Goal: Information Seeking & Learning: Learn about a topic

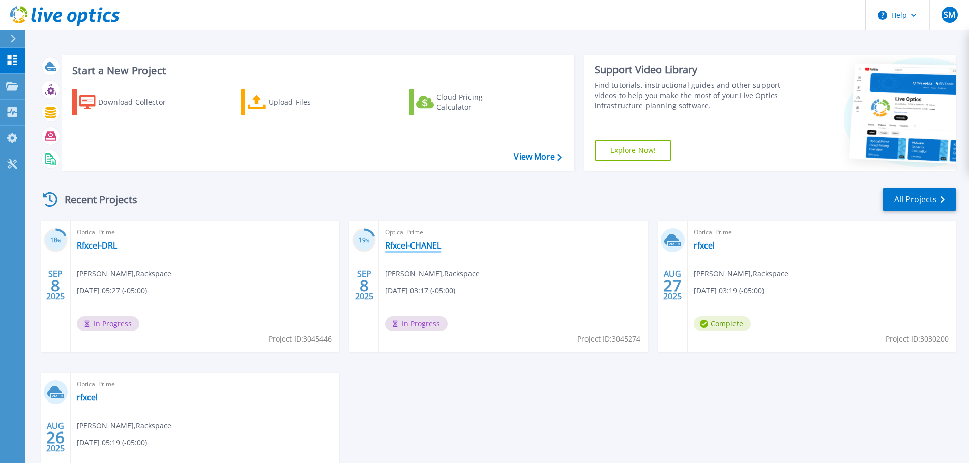
click at [398, 246] on link "Rfxcel-CHANEL" at bounding box center [413, 246] width 56 height 10
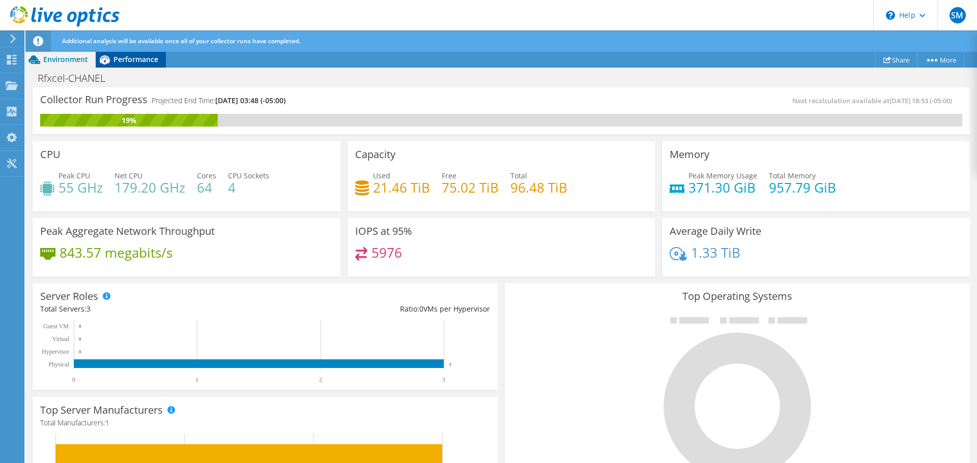
click at [128, 57] on span "Performance" at bounding box center [135, 59] width 45 height 10
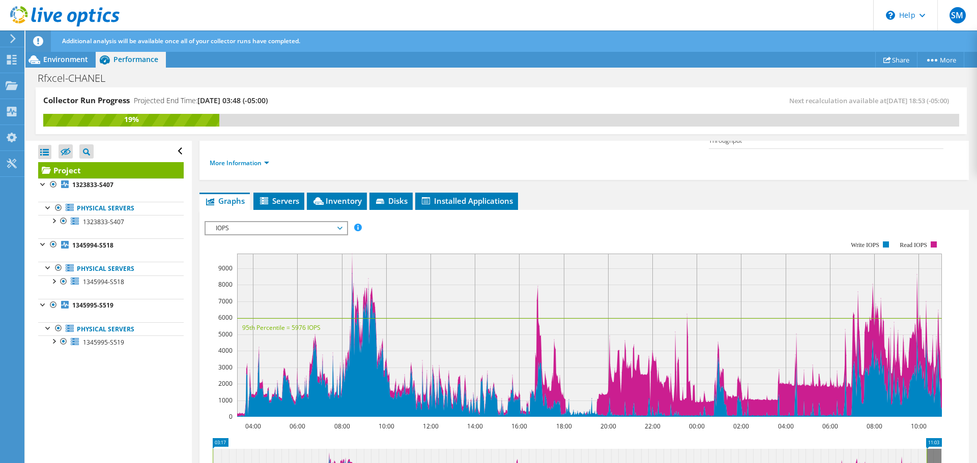
scroll to position [153, 0]
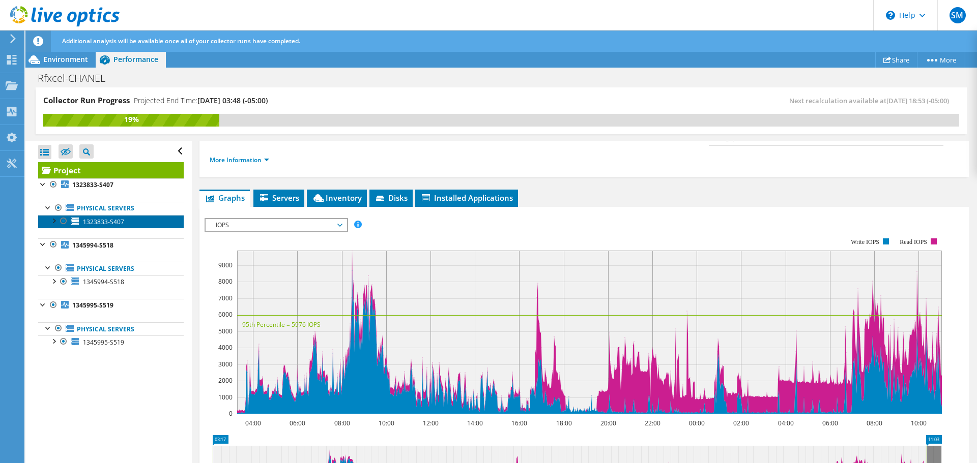
click at [123, 221] on span "1323833-S407" at bounding box center [103, 222] width 41 height 9
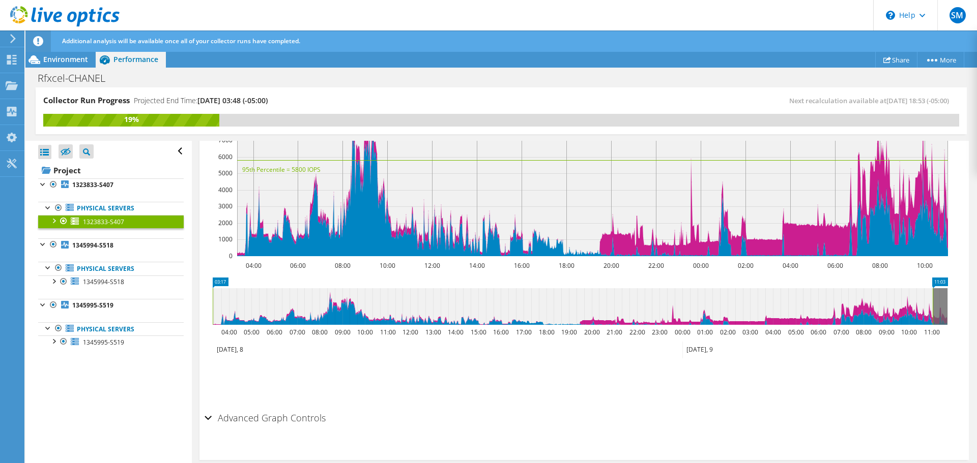
scroll to position [268, 0]
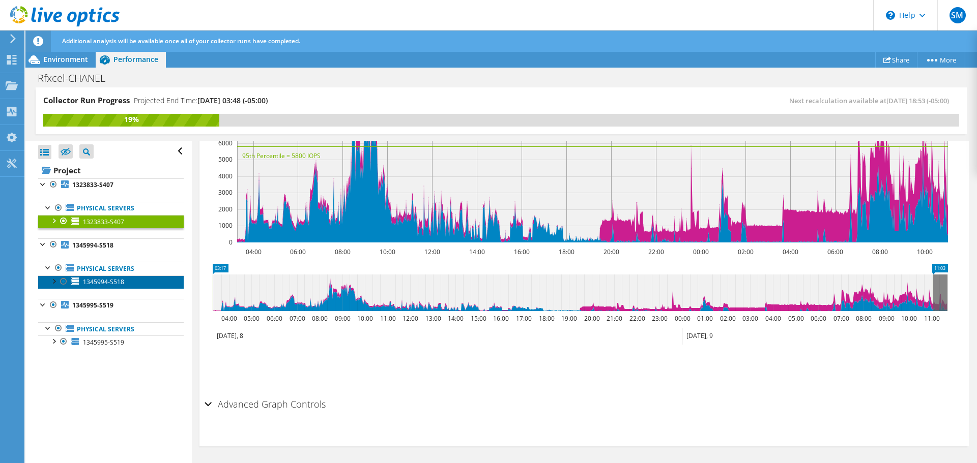
click at [113, 281] on span "1345994-S518" at bounding box center [103, 282] width 41 height 9
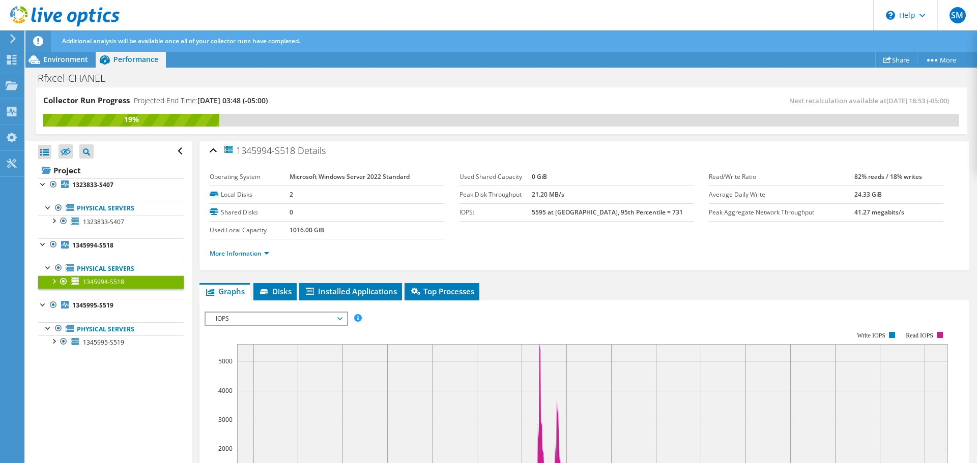
scroll to position [0, 0]
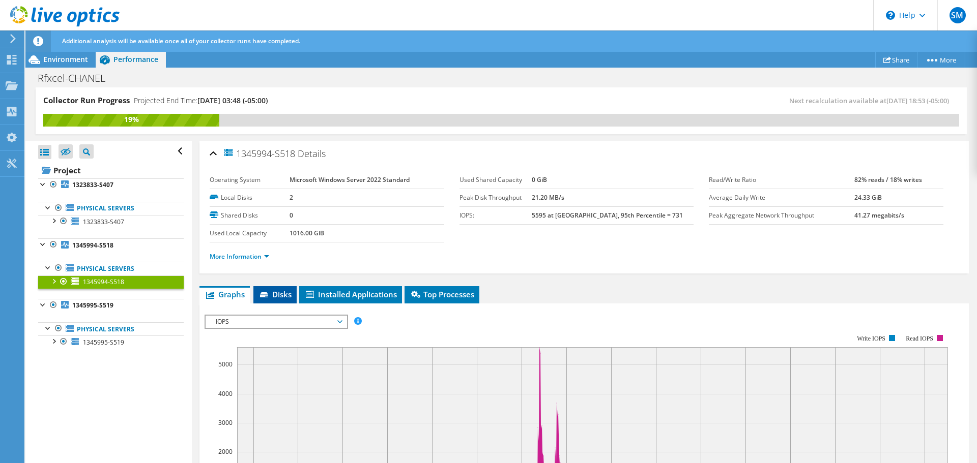
click at [293, 291] on li "Disks" at bounding box center [274, 294] width 43 height 17
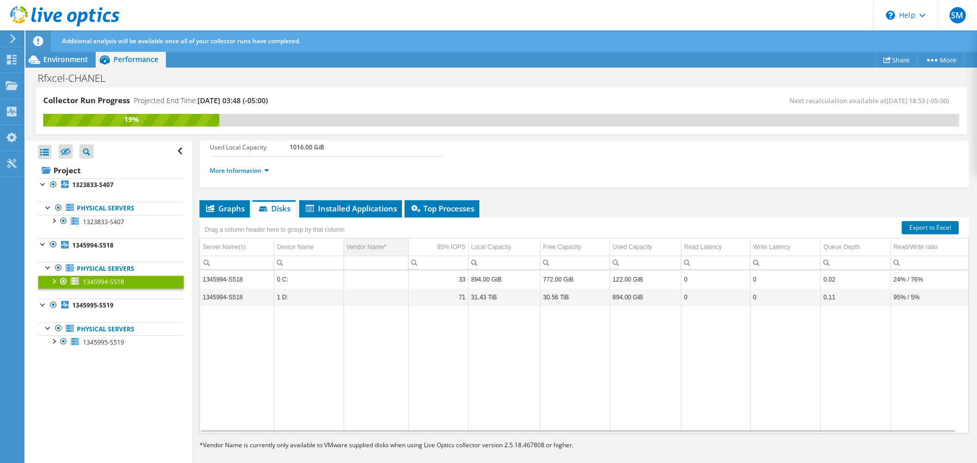
scroll to position [94, 0]
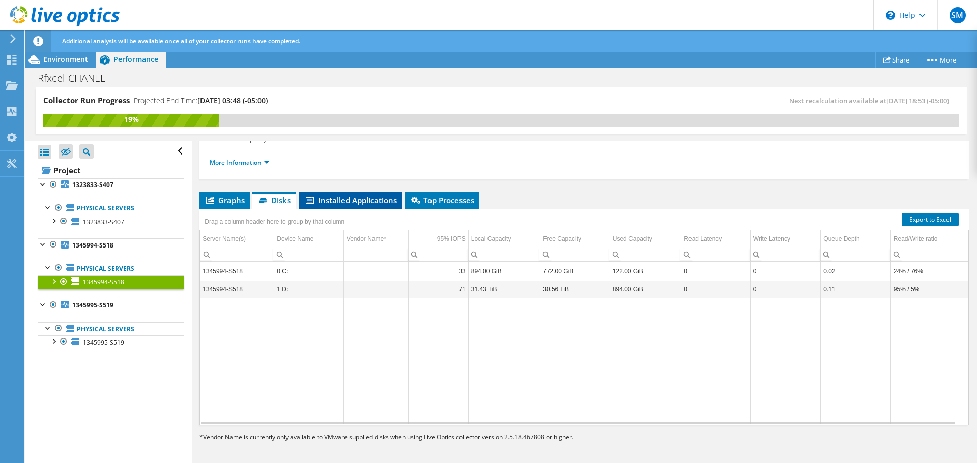
click at [358, 202] on span "Installed Applications" at bounding box center [350, 200] width 93 height 10
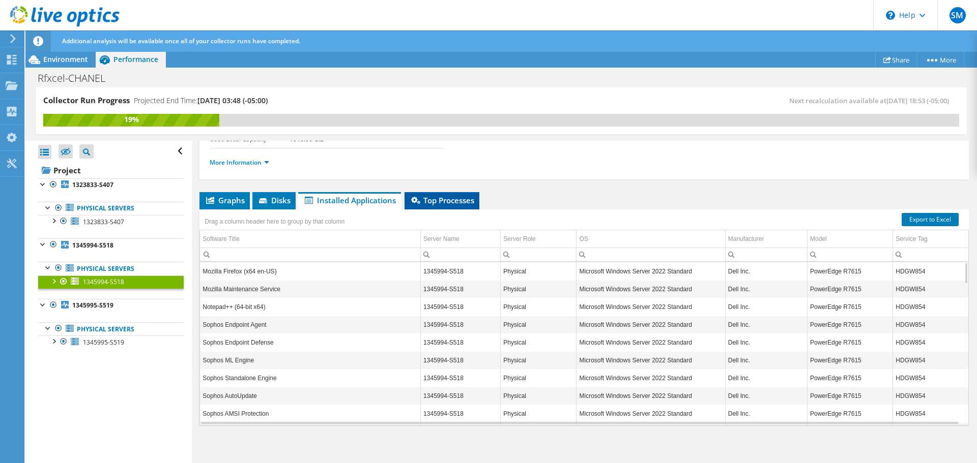
click at [427, 202] on span "Top Processes" at bounding box center [441, 200] width 65 height 10
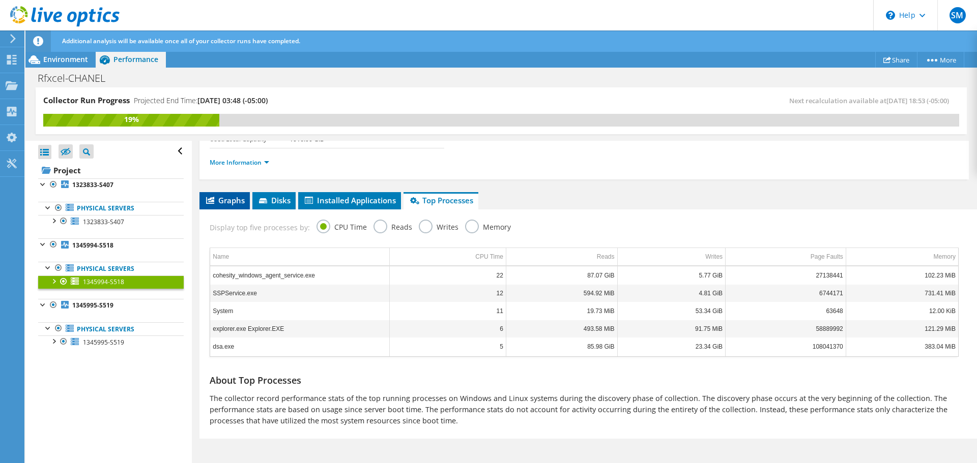
click at [235, 204] on span "Graphs" at bounding box center [224, 200] width 40 height 10
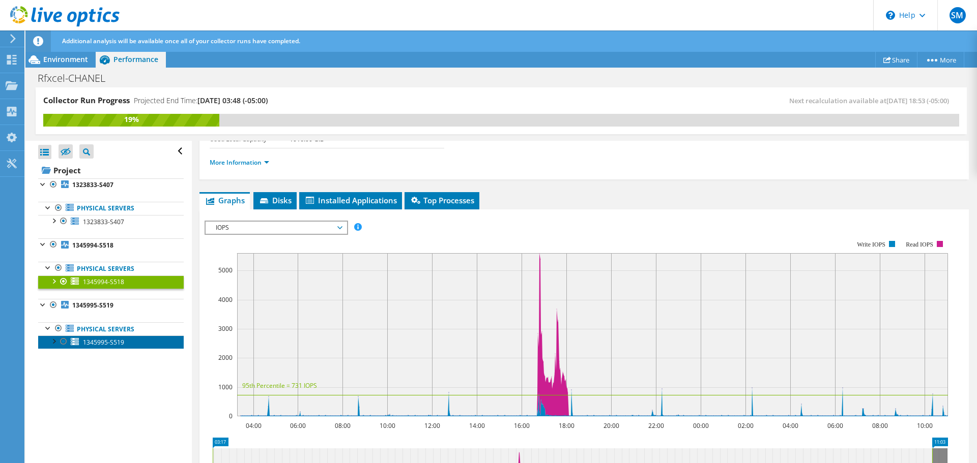
click at [108, 344] on span "1345995-S519" at bounding box center [103, 342] width 41 height 9
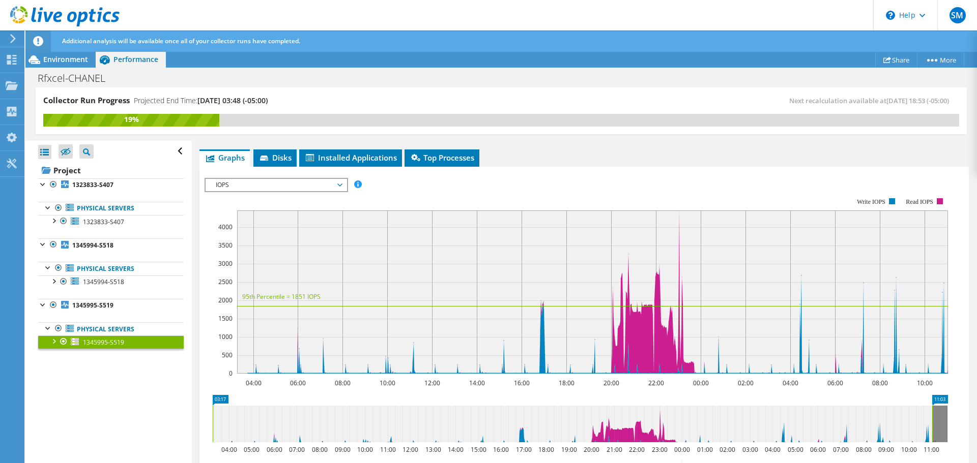
scroll to position [65, 0]
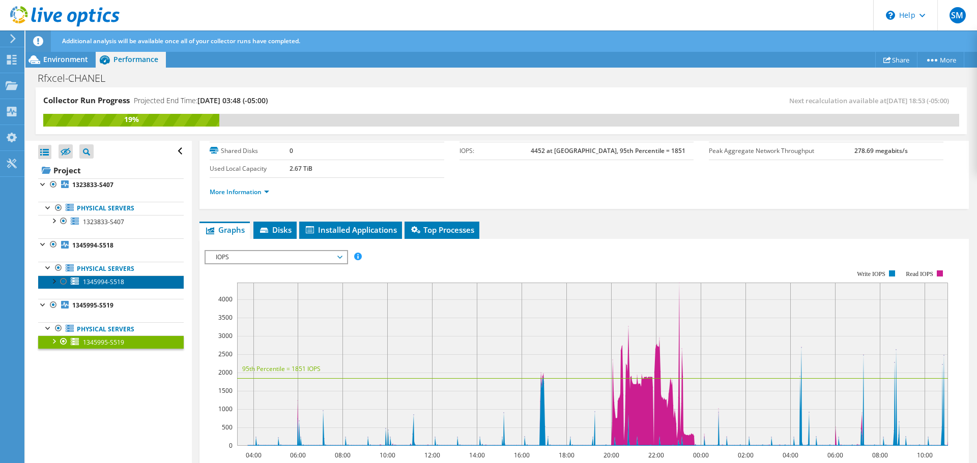
click at [107, 284] on span "1345994-S518" at bounding box center [103, 282] width 41 height 9
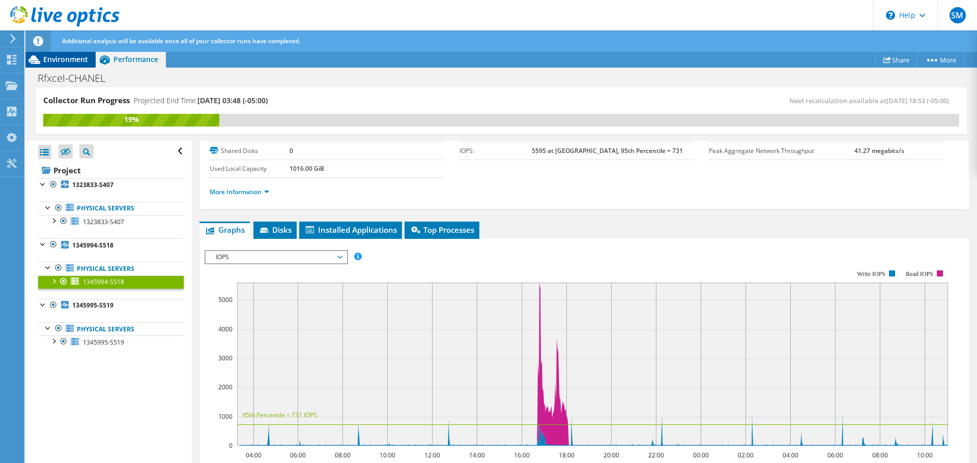
click at [76, 59] on span "Environment" at bounding box center [65, 59] width 45 height 10
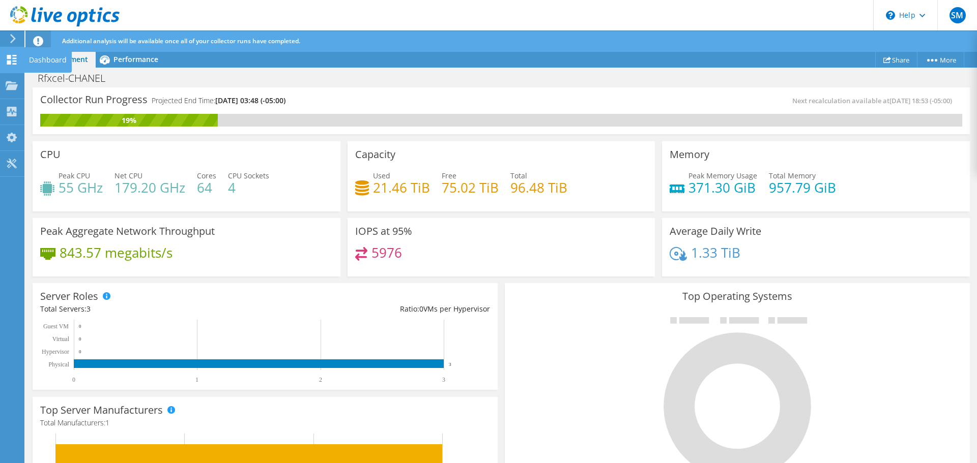
click at [43, 61] on div "Dashboard" at bounding box center [48, 59] width 48 height 25
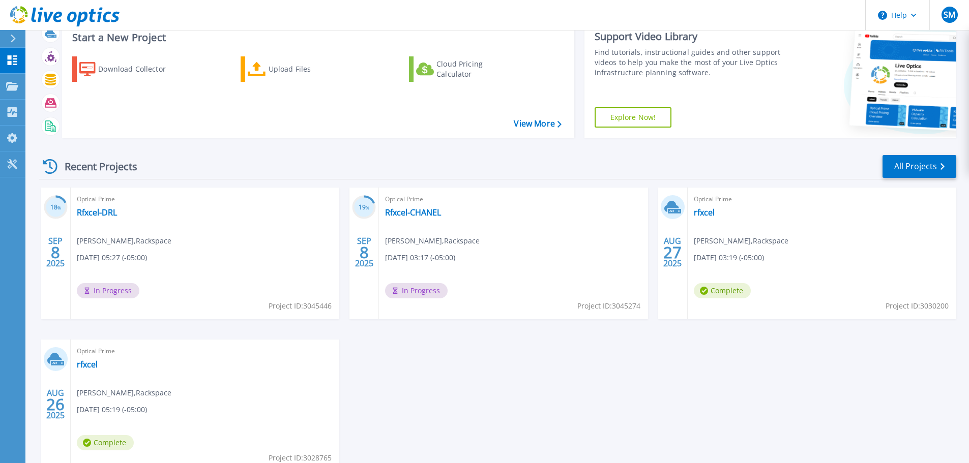
scroll to position [51, 0]
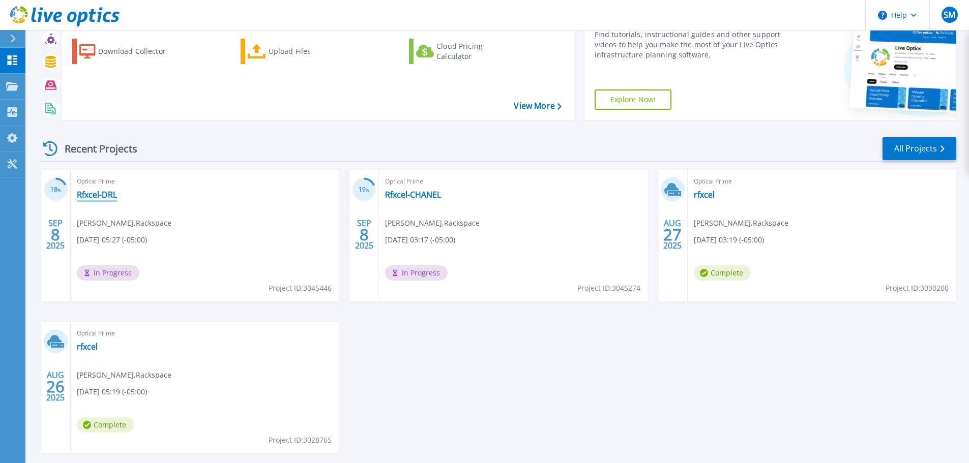
click at [103, 195] on link "Rfxcel-DRL" at bounding box center [97, 195] width 40 height 10
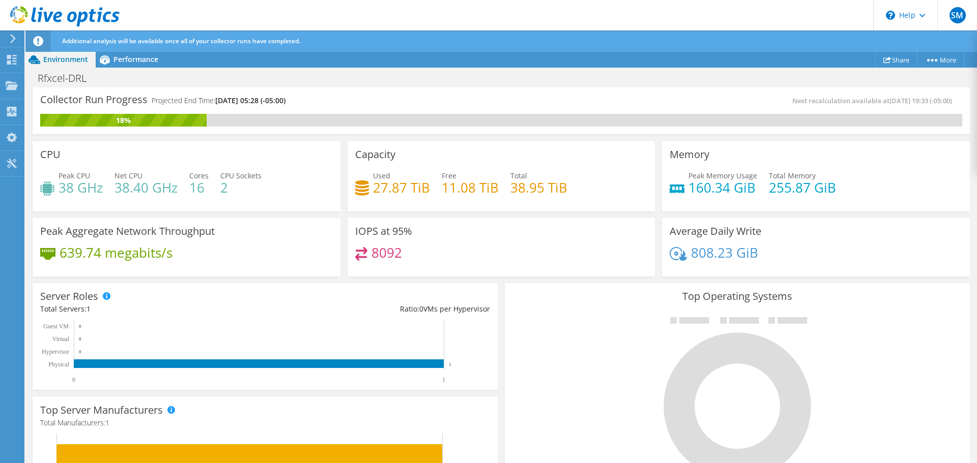
scroll to position [202, 0]
click at [123, 68] on div "Rfxcel-DRL Print" at bounding box center [500, 78] width 951 height 20
click at [124, 66] on div "Performance" at bounding box center [131, 59] width 70 height 16
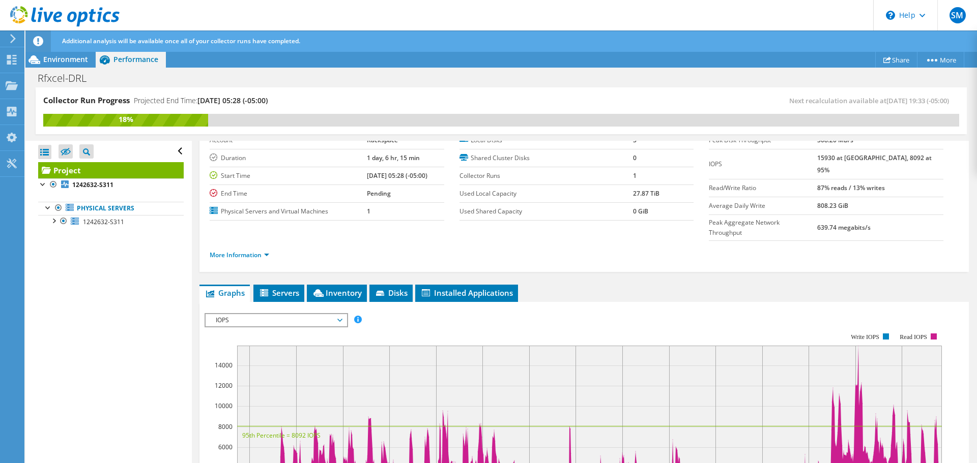
scroll to position [49, 0]
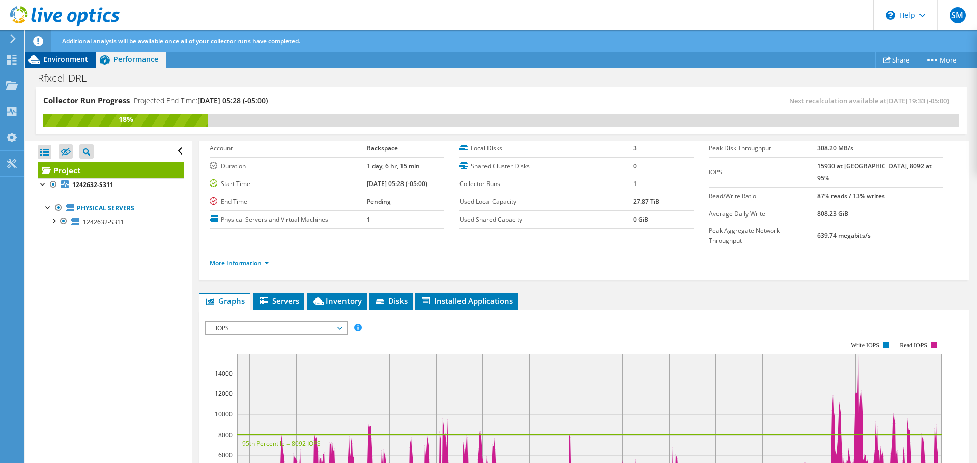
click at [52, 60] on span "Environment" at bounding box center [65, 59] width 45 height 10
